Goal: Task Accomplishment & Management: Use online tool/utility

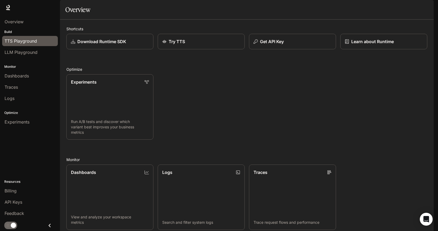
click at [25, 42] on span "TTS Playground" at bounding box center [21, 41] width 32 height 6
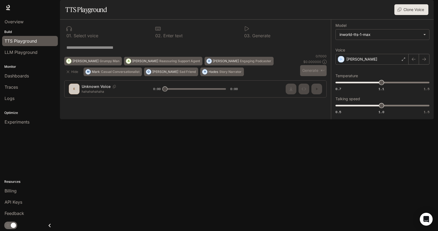
click at [105, 51] on textarea at bounding box center [195, 47] width 258 height 6
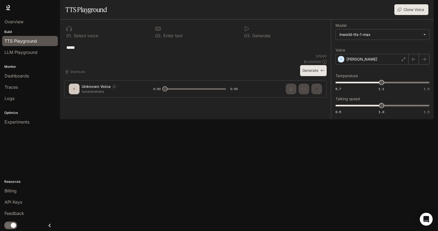
type textarea "*****"
click at [312, 76] on button "Generate ⌘⏎" at bounding box center [313, 70] width 27 height 11
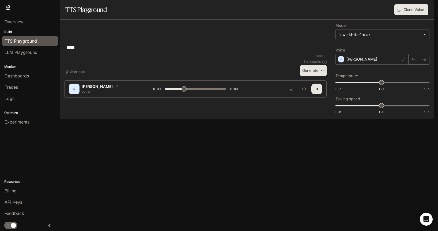
type input "*"
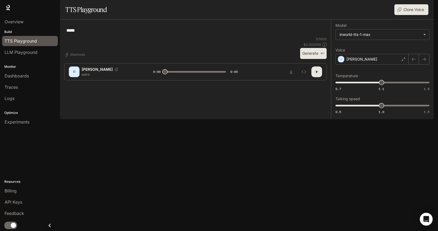
click at [84, 72] on p "[PERSON_NAME]" at bounding box center [97, 69] width 31 height 5
click at [74, 76] on div "D" at bounding box center [74, 72] width 9 height 9
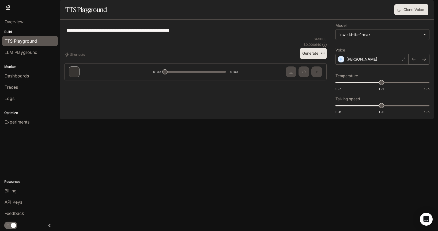
type textarea "*****"
click at [393, 65] on div "[PERSON_NAME]" at bounding box center [372, 59] width 73 height 11
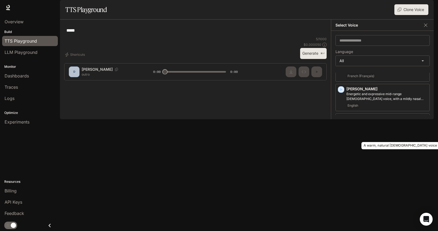
scroll to position [32, 0]
click at [381, 123] on p "A warm, natural [DEMOGRAPHIC_DATA] voice" at bounding box center [387, 120] width 81 height 5
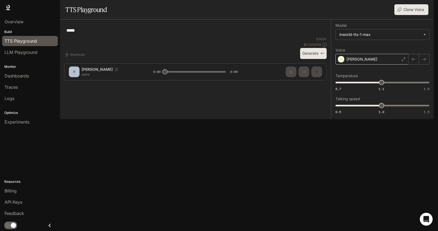
click at [360, 65] on div "[PERSON_NAME]" at bounding box center [372, 59] width 73 height 11
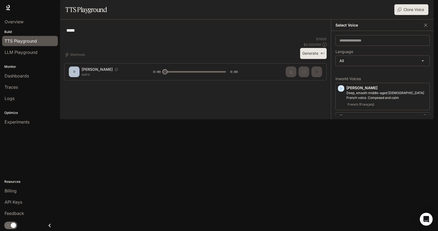
click at [342, 120] on icon "button" at bounding box center [342, 117] width 2 height 3
click at [342, 163] on div "[PERSON_NAME] A warm, natural [DEMOGRAPHIC_DATA] voice English" at bounding box center [383, 153] width 94 height 23
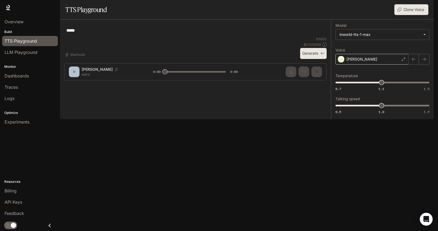
click at [351, 62] on p "[PERSON_NAME]" at bounding box center [362, 59] width 31 height 5
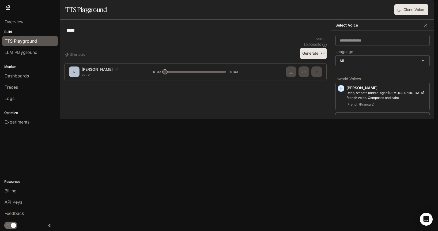
click at [344, 175] on icon "button" at bounding box center [341, 171] width 5 height 5
click at [342, 149] on icon "button" at bounding box center [342, 147] width 2 height 3
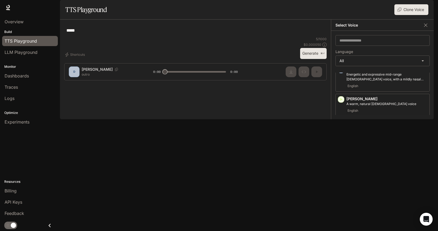
scroll to position [50, 0]
click at [340, 100] on icon "button" at bounding box center [341, 97] width 5 height 5
click at [342, 183] on icon "button" at bounding box center [342, 181] width 2 height 3
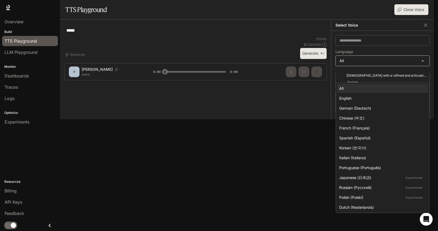
click at [348, 79] on body "**********" at bounding box center [219, 115] width 438 height 231
click at [349, 98] on div "English" at bounding box center [382, 98] width 85 height 6
type input "*****"
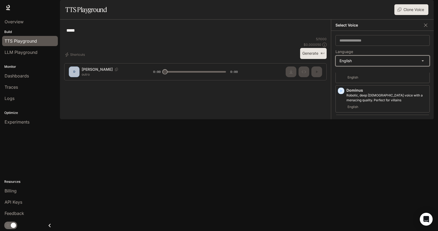
scroll to position [81, 0]
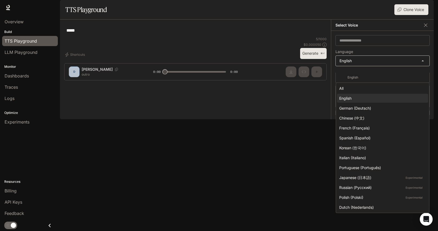
click at [353, 77] on body "**********" at bounding box center [219, 115] width 438 height 231
click at [361, 65] on div at bounding box center [219, 115] width 438 height 231
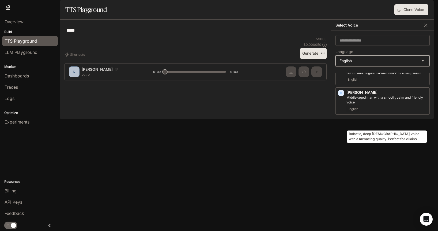
scroll to position [142, 0]
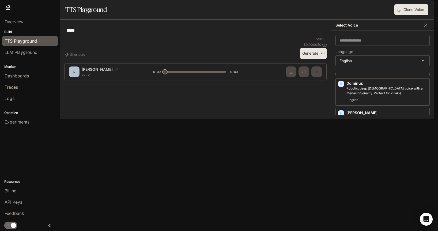
click at [344, 146] on div "button" at bounding box center [341, 143] width 6 height 6
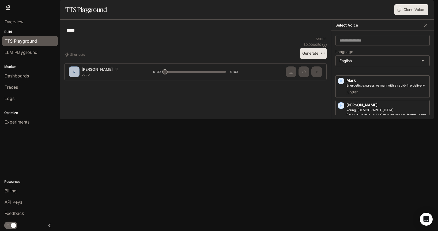
click at [342, 138] on icon "button" at bounding box center [341, 134] width 5 height 5
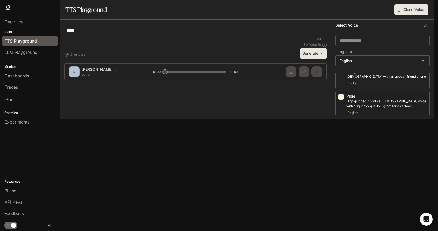
scroll to position [322, 0]
click at [340, 127] on icon "button" at bounding box center [341, 125] width 5 height 5
click at [319, 59] on button "Generate ⌘⏎" at bounding box center [313, 53] width 27 height 11
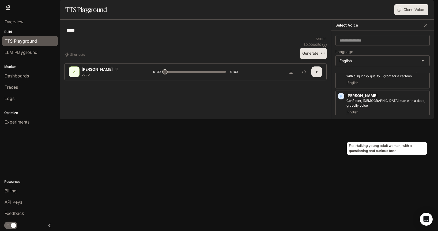
click at [400, 133] on p "Fast-talking young adult woman, with a questioning and curious tone" at bounding box center [387, 133] width 81 height 10
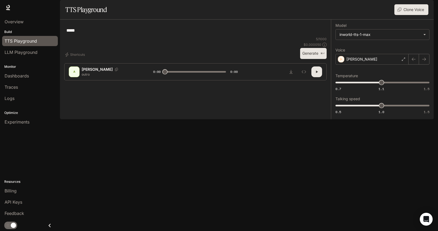
click at [306, 59] on button "Generate ⌘⏎" at bounding box center [313, 53] width 27 height 11
click at [362, 65] on div "[PERSON_NAME]" at bounding box center [372, 59] width 73 height 11
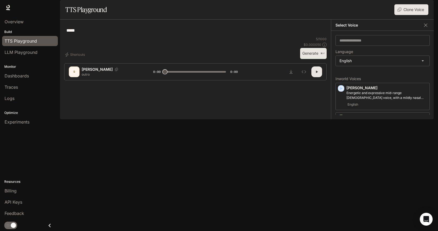
scroll to position [16, 0]
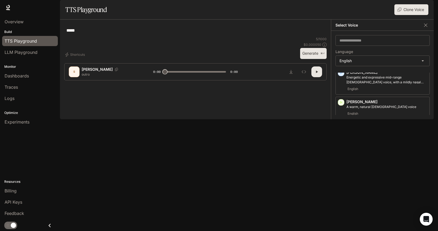
click at [342, 159] on icon "button" at bounding box center [341, 156] width 5 height 5
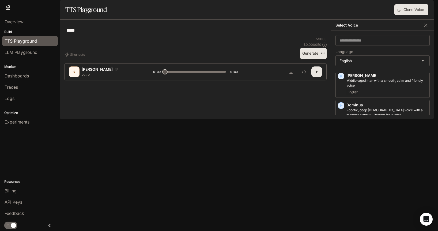
scroll to position [322, 0]
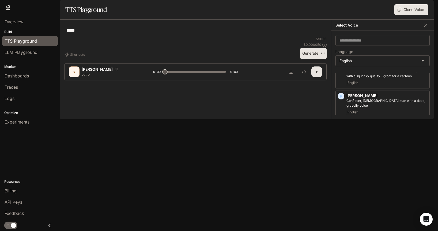
click at [342, 211] on icon "button" at bounding box center [341, 213] width 5 height 5
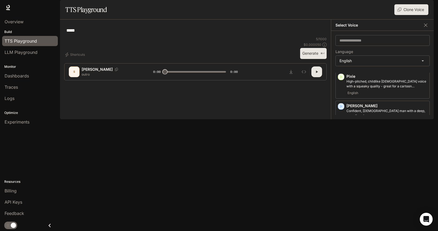
scroll to position [307, 0]
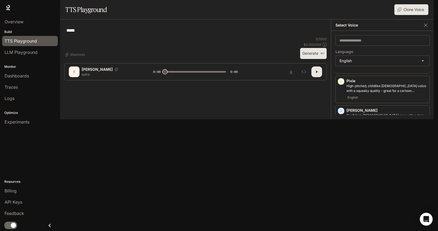
click at [342, 142] on icon "button" at bounding box center [342, 140] width 2 height 3
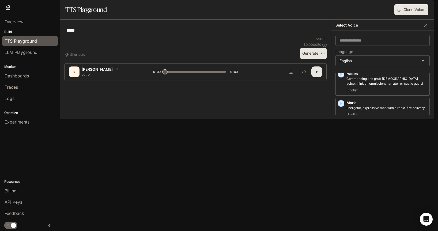
scroll to position [0, 0]
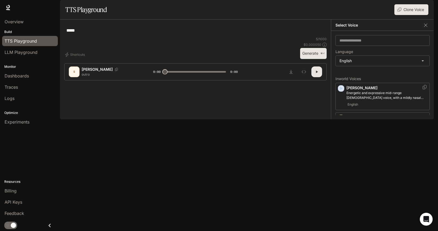
click at [338, 91] on div "button" at bounding box center [341, 88] width 6 height 6
click at [341, 143] on icon "button" at bounding box center [342, 141] width 2 height 3
click at [340, 121] on icon "button" at bounding box center [341, 117] width 5 height 5
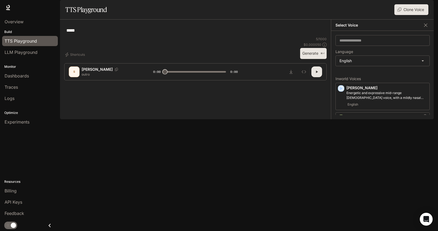
click at [373, 125] on p "A warm, natural [DEMOGRAPHIC_DATA] voice" at bounding box center [387, 122] width 81 height 5
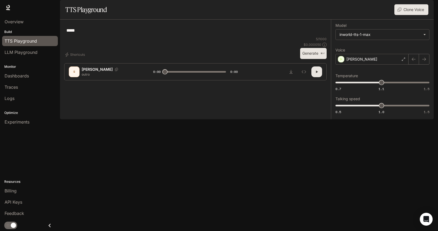
click at [315, 59] on button "Generate ⌘⏎" at bounding box center [313, 53] width 27 height 11
type input "*"
type input "***"
drag, startPoint x: 381, startPoint y: 119, endPoint x: 393, endPoint y: 119, distance: 12.3
click at [393, 108] on span "1.1" at bounding box center [390, 105] width 5 height 5
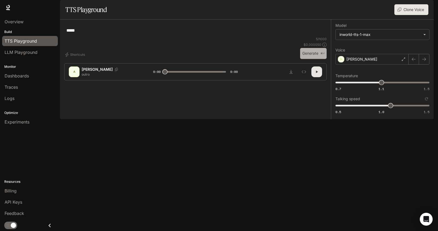
click at [314, 59] on button "Generate ⌘⏎" at bounding box center [313, 53] width 27 height 11
type input "*"
type input "***"
drag, startPoint x: 390, startPoint y: 120, endPoint x: 398, endPoint y: 120, distance: 8.0
click at [398, 108] on span "1.2" at bounding box center [399, 105] width 5 height 5
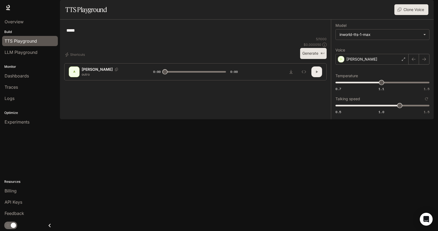
click at [319, 77] on button "button" at bounding box center [317, 71] width 11 height 11
click at [313, 59] on button "Generate ⌘⏎" at bounding box center [313, 53] width 27 height 11
click at [320, 77] on button "button" at bounding box center [317, 71] width 11 height 11
type input "*"
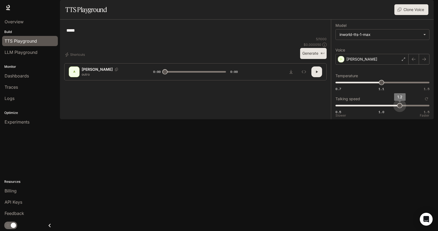
type input "***"
drag, startPoint x: 397, startPoint y: 118, endPoint x: 390, endPoint y: 119, distance: 6.5
click at [390, 108] on span "1.1" at bounding box center [390, 105] width 5 height 5
click at [316, 59] on button "Generate ⌘⏎" at bounding box center [313, 53] width 27 height 11
click at [316, 74] on icon "button" at bounding box center [317, 72] width 4 height 4
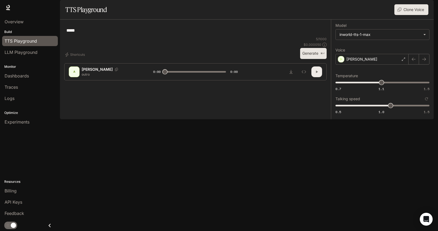
click at [318, 74] on icon "button" at bounding box center [317, 72] width 4 height 4
type input "*"
type input "***"
drag, startPoint x: 391, startPoint y: 120, endPoint x: 397, endPoint y: 120, distance: 6.7
click at [397, 108] on span "1.2" at bounding box center [399, 105] width 5 height 5
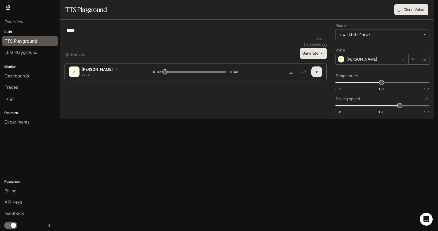
click at [305, 59] on button "Generate ⌘⏎" at bounding box center [313, 53] width 27 height 11
type input "*"
click at [292, 74] on icon "Download audio" at bounding box center [291, 72] width 4 height 4
